Goal: Task Accomplishment & Management: Complete application form

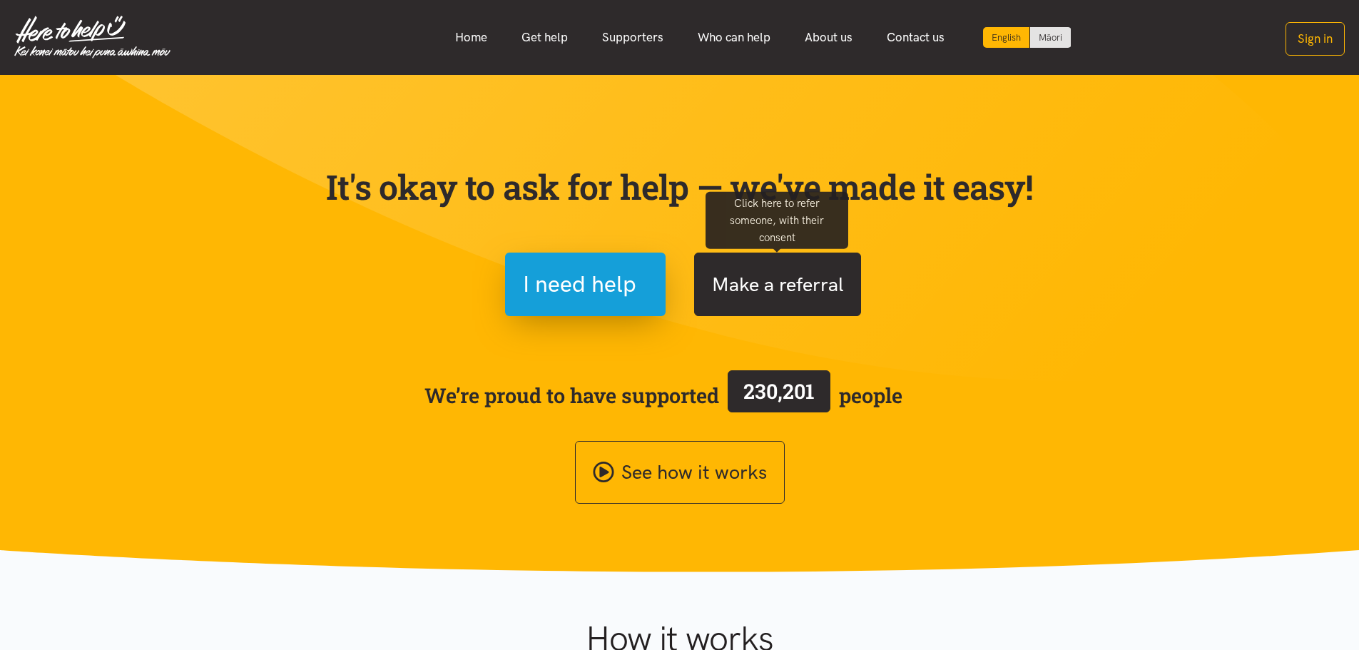
click at [789, 292] on button "Make a referral" at bounding box center [777, 284] width 167 height 63
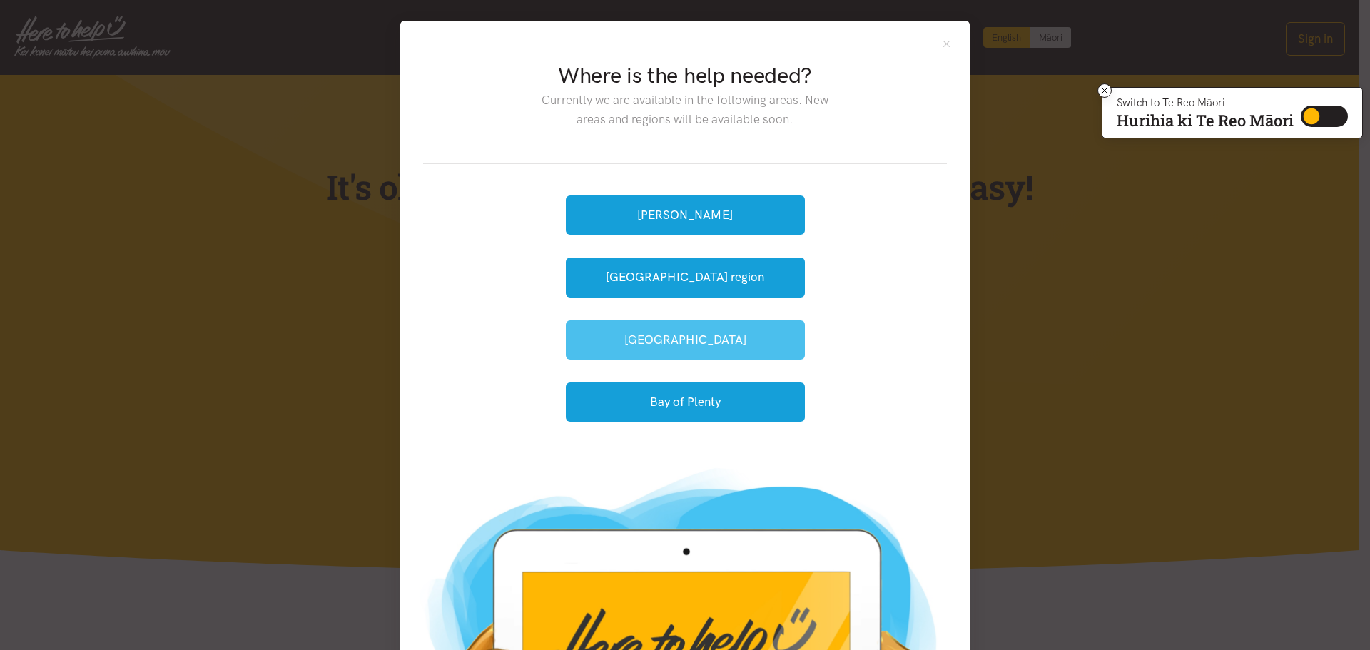
click at [686, 343] on button "[GEOGRAPHIC_DATA]" at bounding box center [685, 339] width 239 height 39
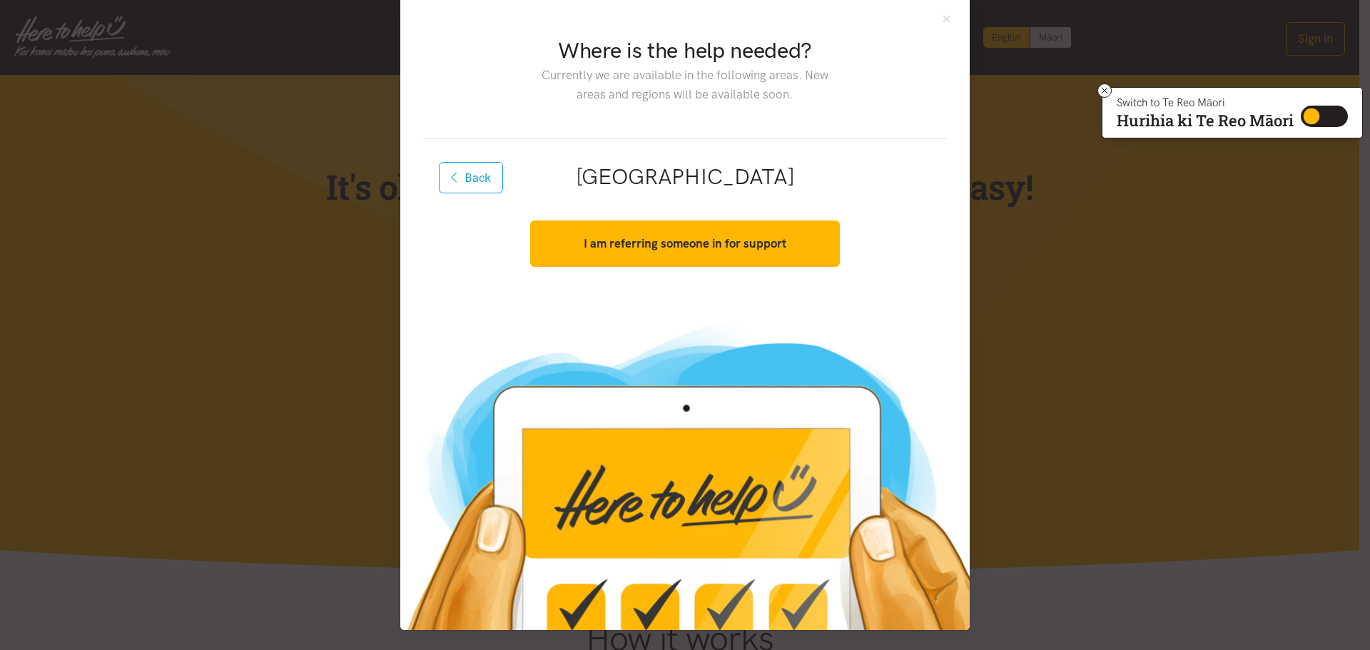
scroll to position [26, 0]
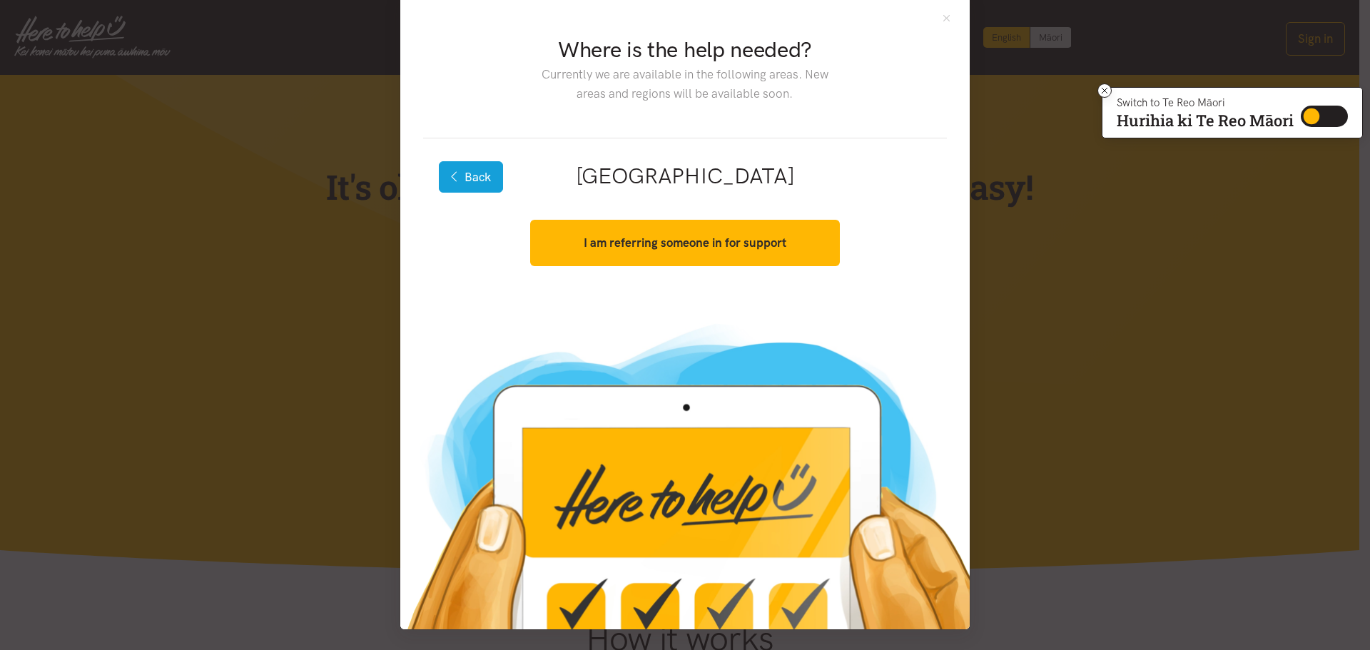
click at [452, 171] on icon "button" at bounding box center [455, 176] width 8 height 12
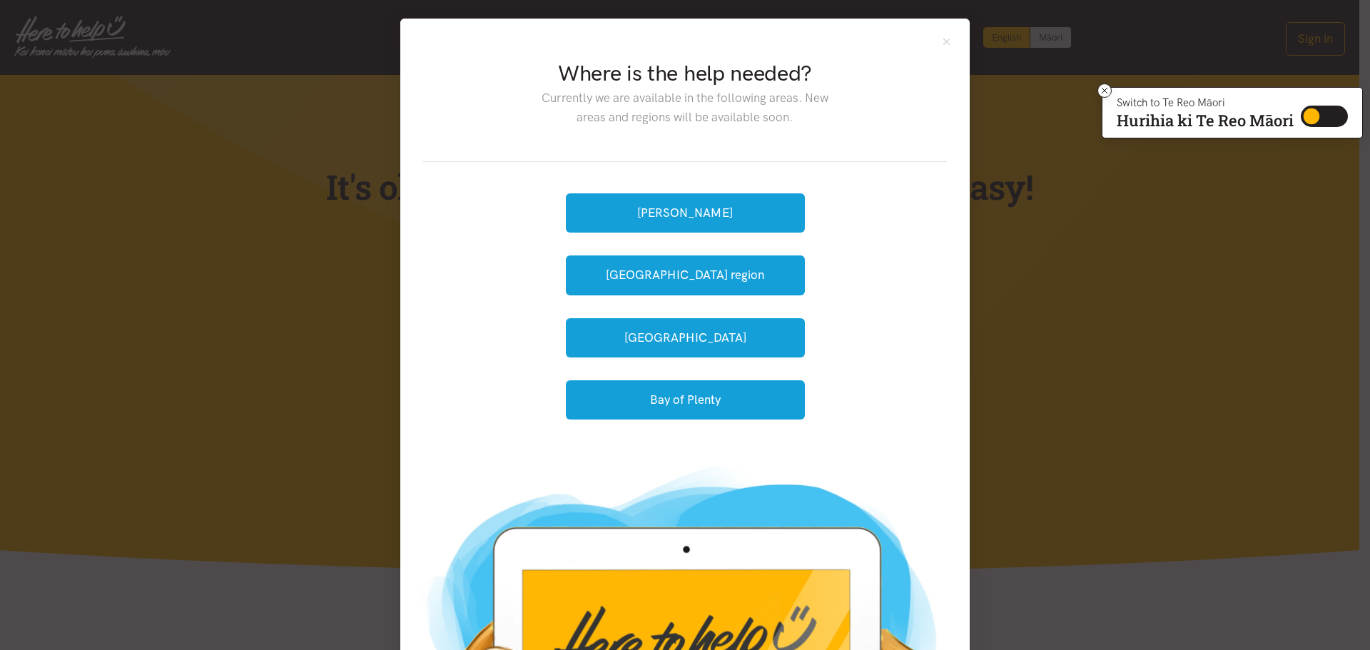
scroll to position [0, 0]
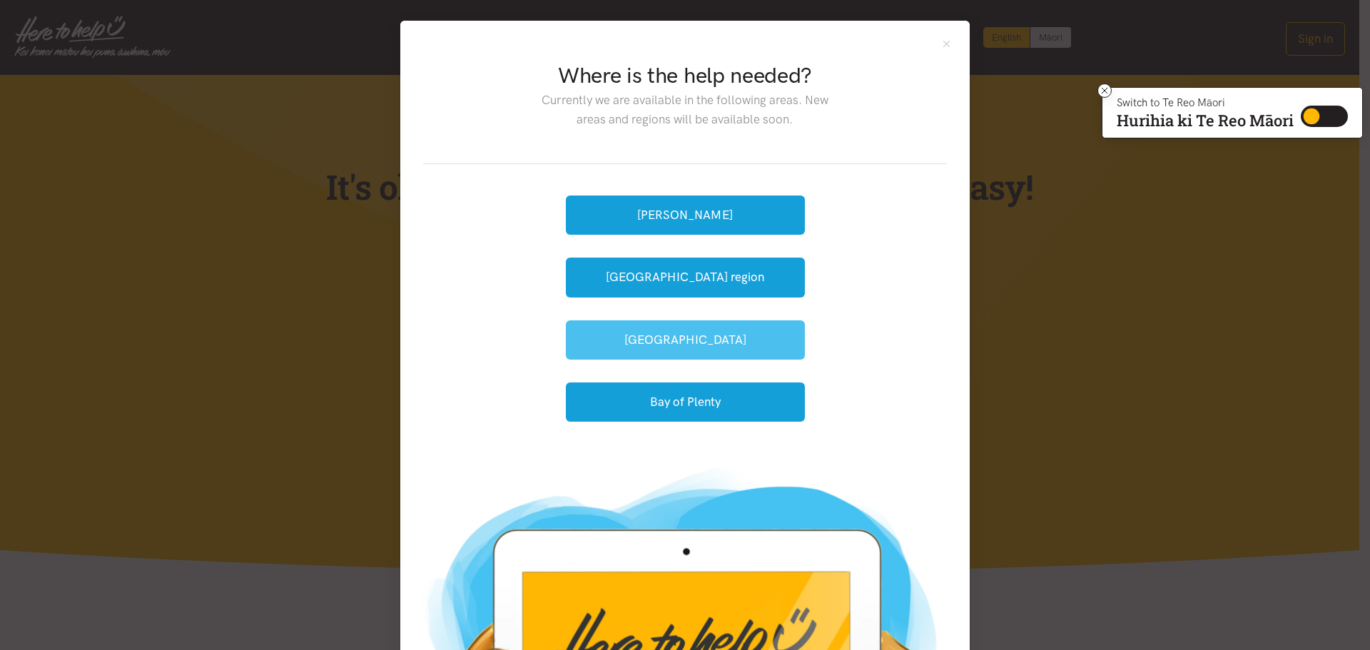
drag, startPoint x: 668, startPoint y: 339, endPoint x: 951, endPoint y: 356, distance: 283.7
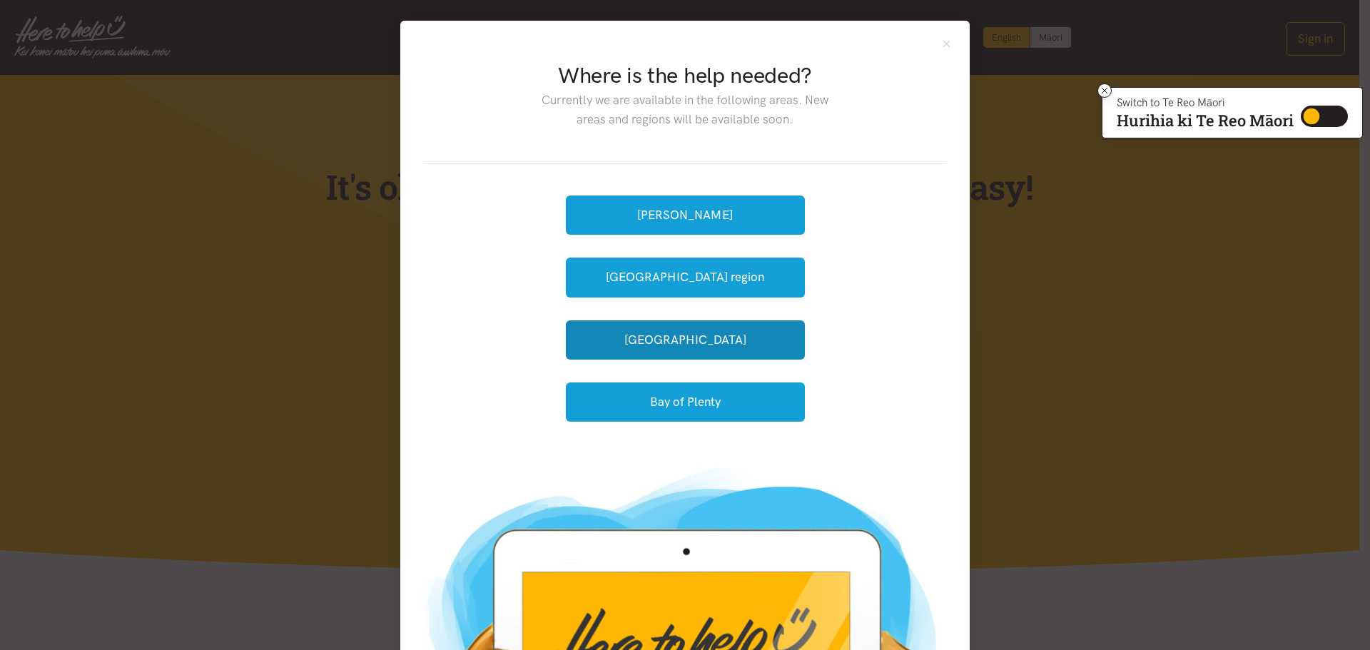
click at [668, 340] on button "[GEOGRAPHIC_DATA]" at bounding box center [685, 339] width 239 height 39
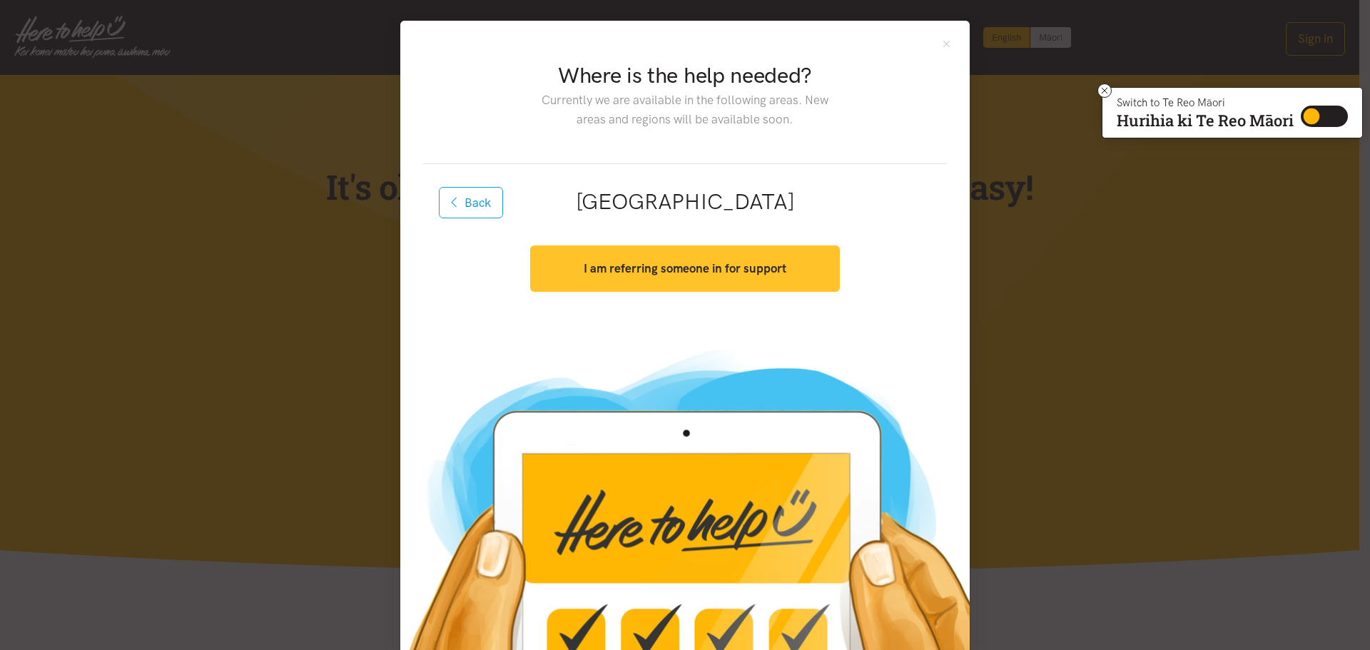
click at [678, 271] on strong "I am referring someone in for support" at bounding box center [685, 268] width 203 height 14
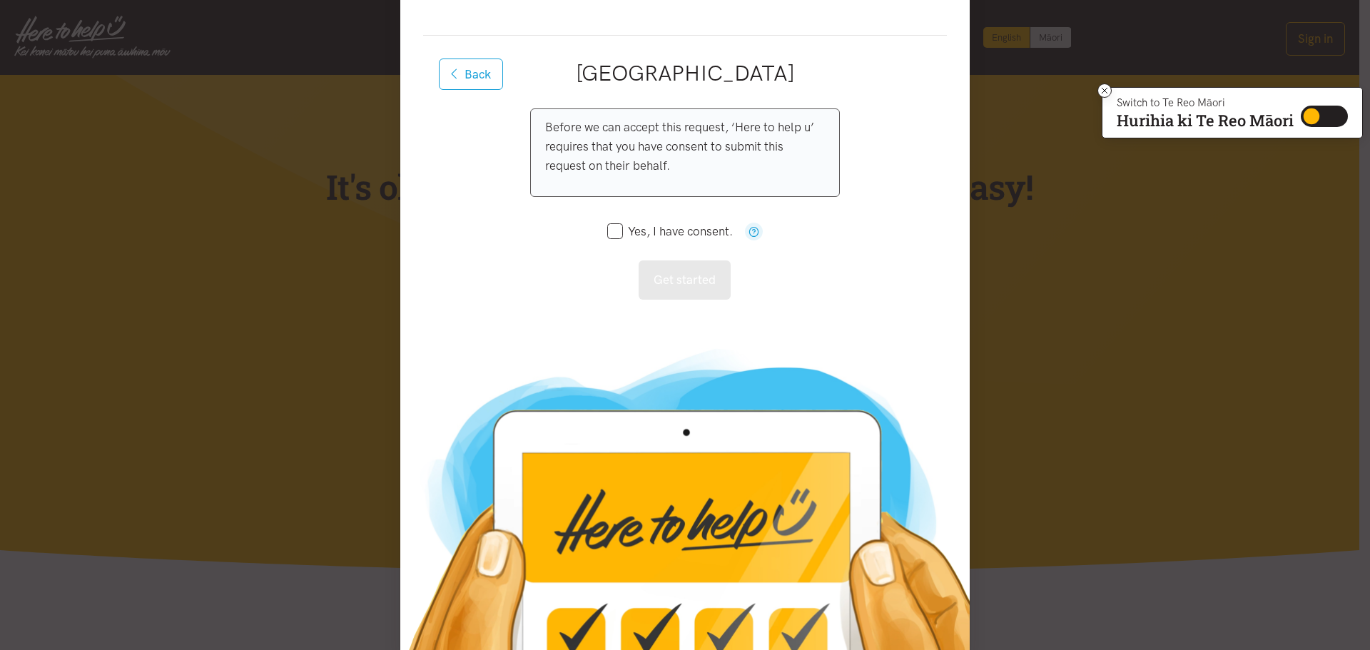
scroll to position [153, 0]
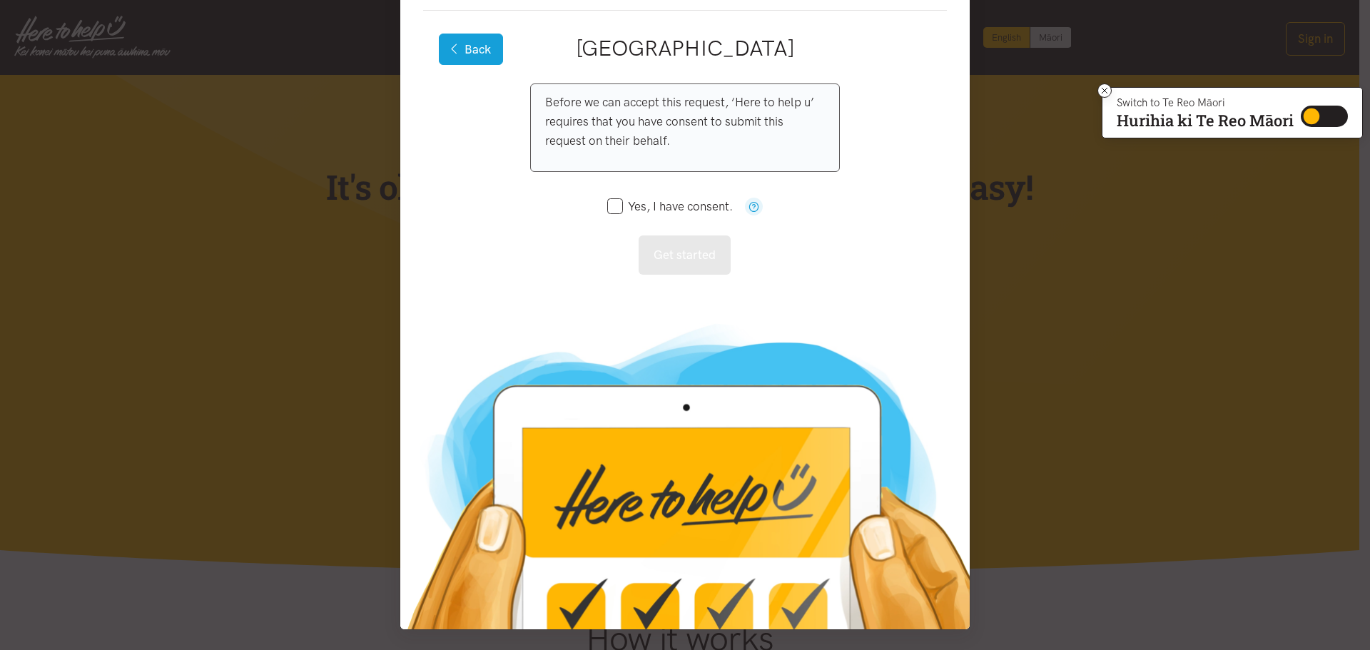
click at [452, 47] on icon "button" at bounding box center [455, 49] width 8 height 12
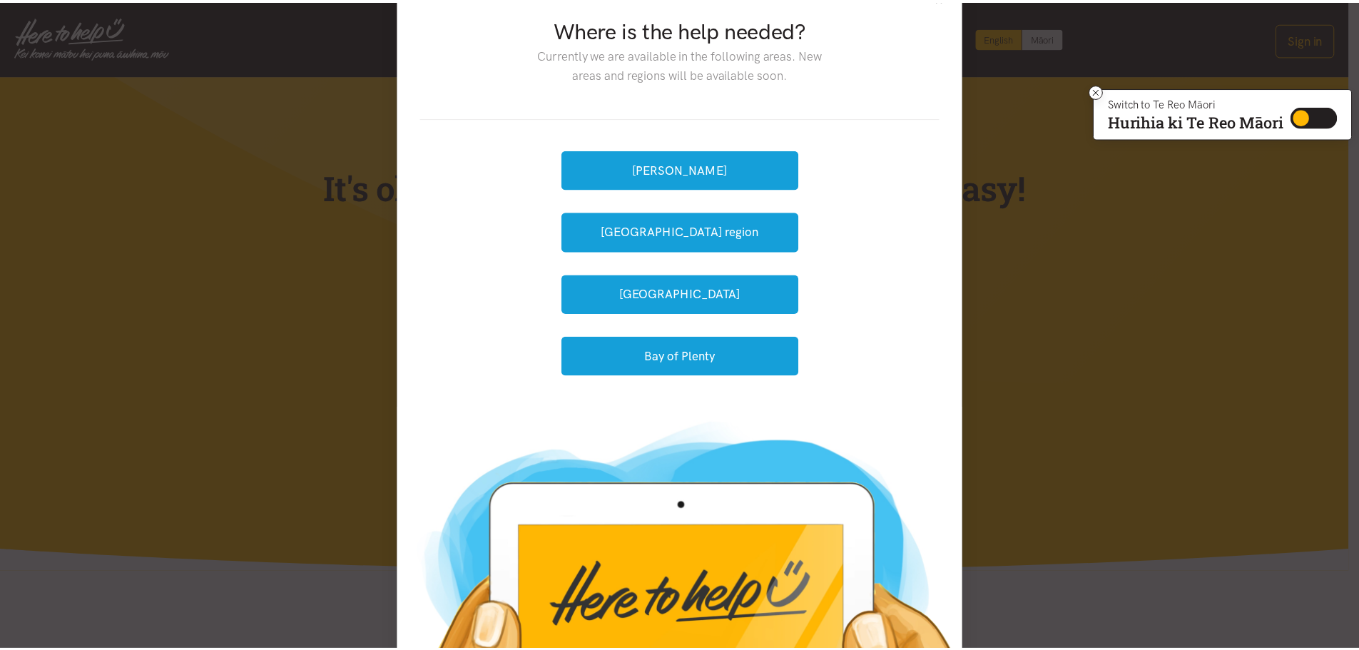
scroll to position [0, 0]
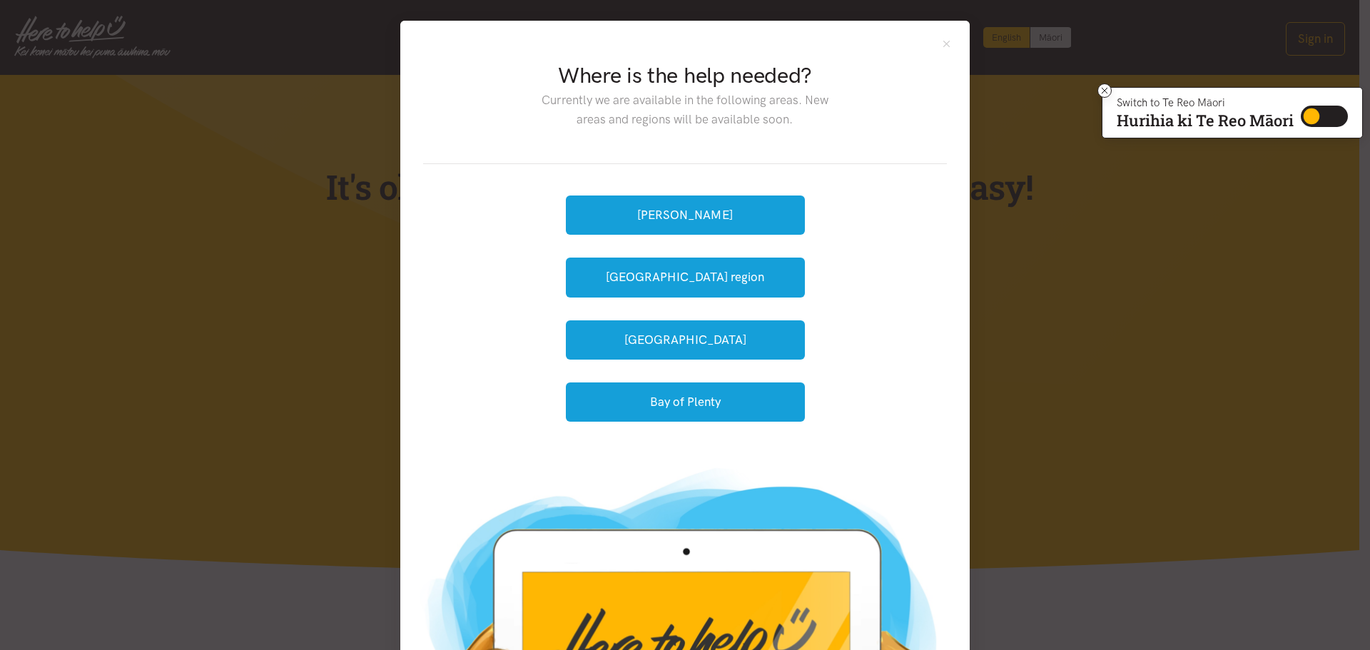
click at [950, 51] on div "Where is the help needed? Currently we are available in the following areas. Ne…" at bounding box center [684, 237] width 569 height 432
click at [945, 45] on button "Close" at bounding box center [946, 44] width 12 height 12
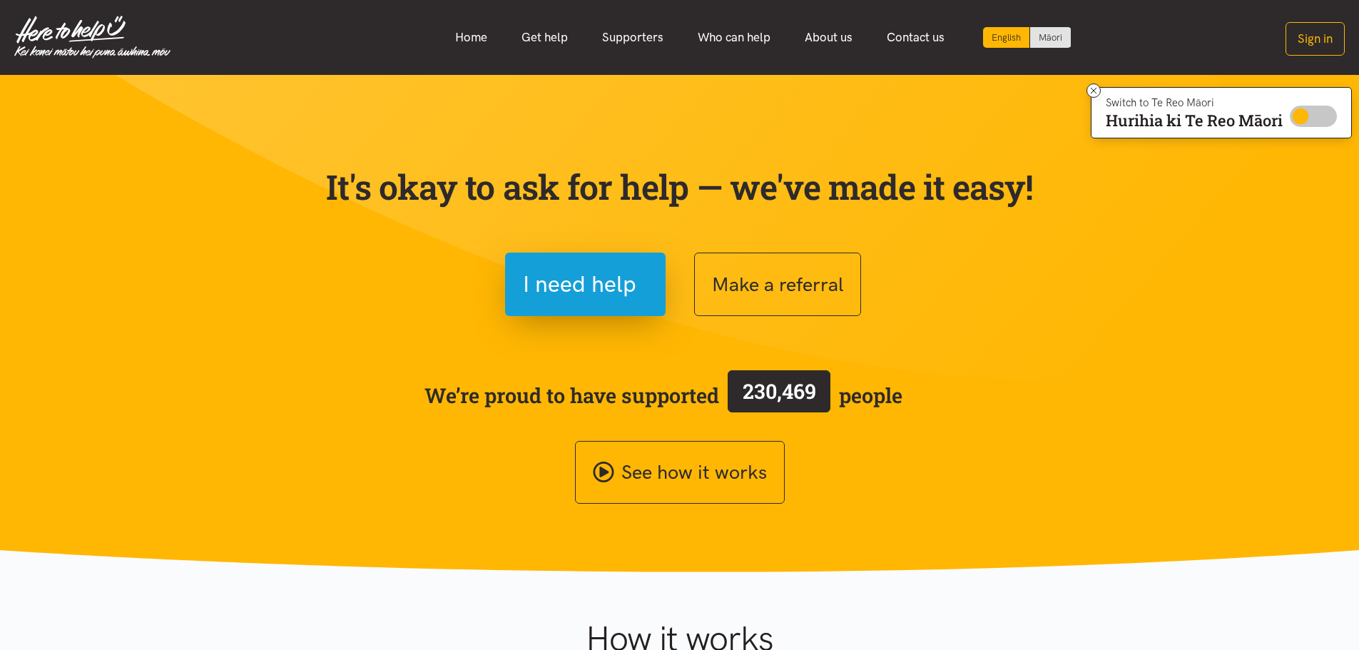
drag, startPoint x: 1301, startPoint y: 108, endPoint x: 1369, endPoint y: 119, distance: 68.7
drag, startPoint x: 1295, startPoint y: 118, endPoint x: 1330, endPoint y: 118, distance: 35.7
click at [1330, 118] on input "Switch to Te Reo Māori" at bounding box center [1313, 116] width 47 height 21
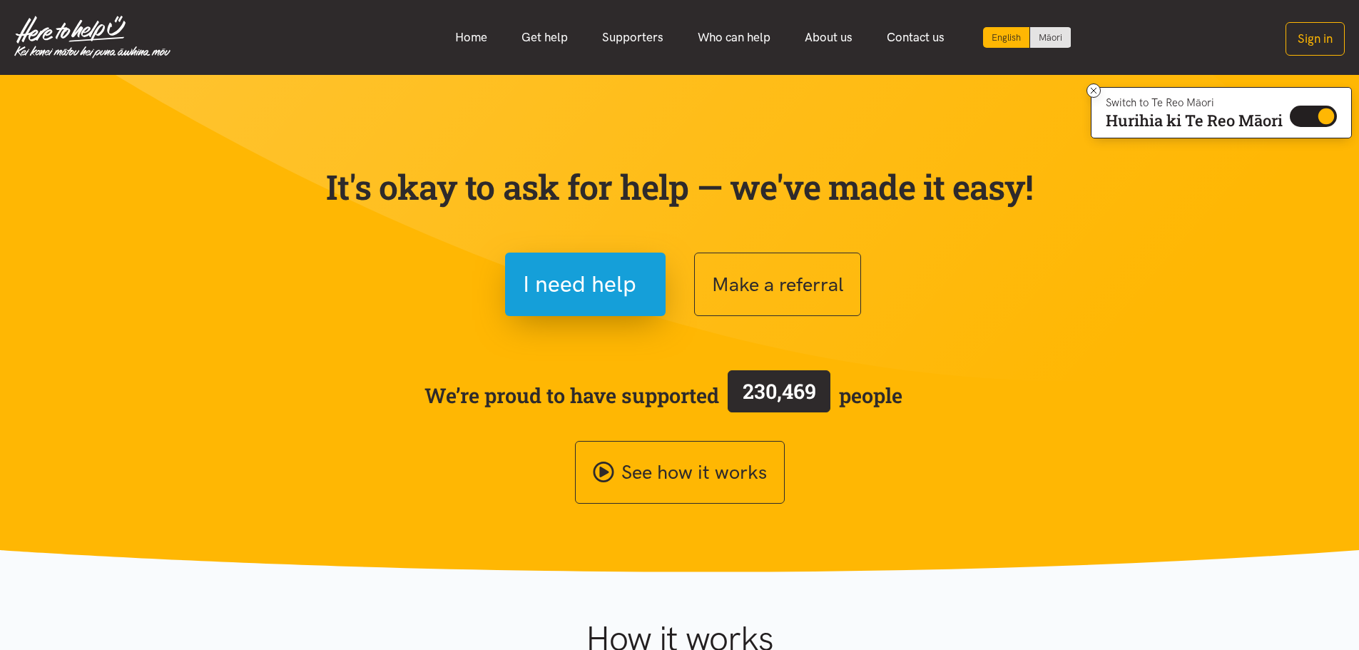
checkbox input "false"
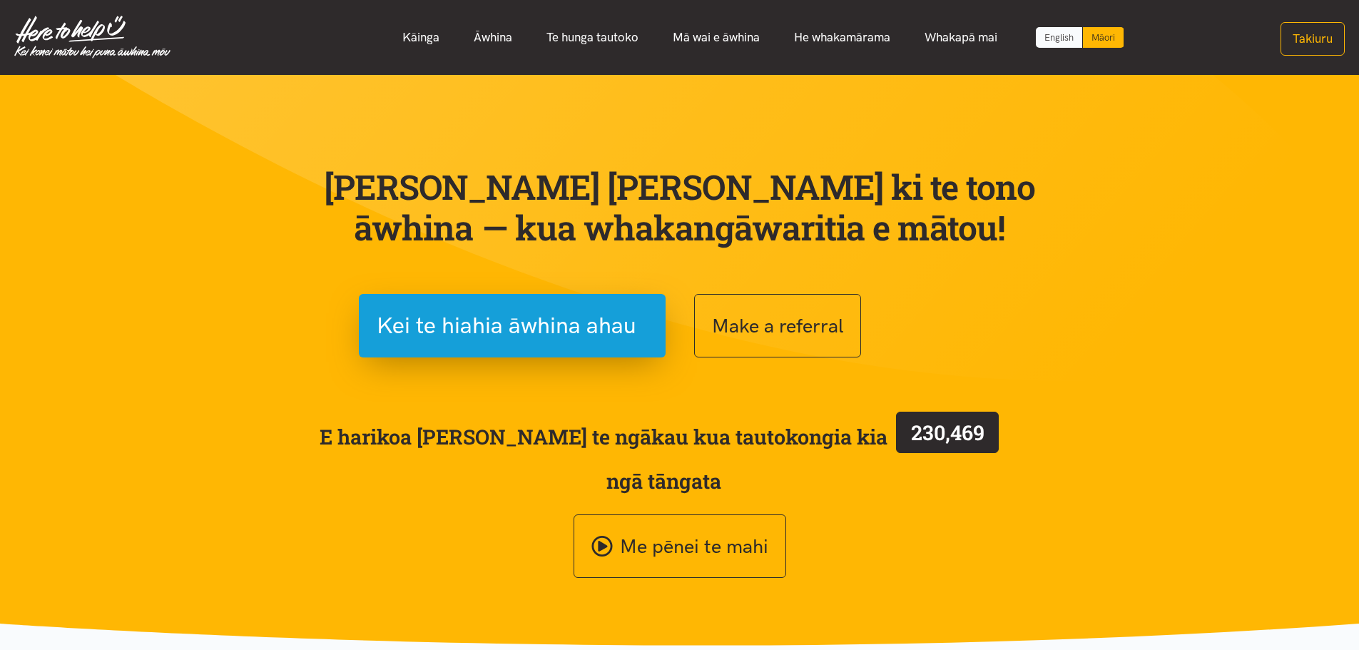
click at [1053, 36] on link "English" at bounding box center [1059, 37] width 46 height 21
